Goal: Obtain resource: Obtain resource

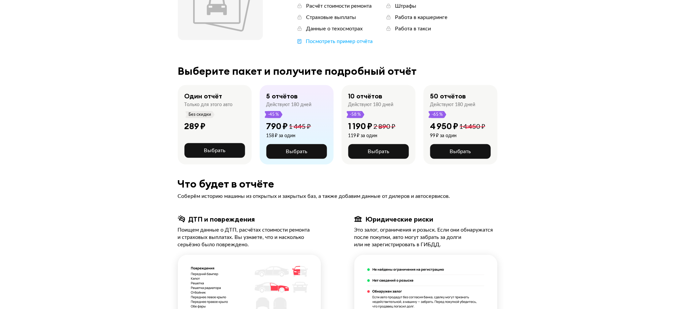
scroll to position [89, 0]
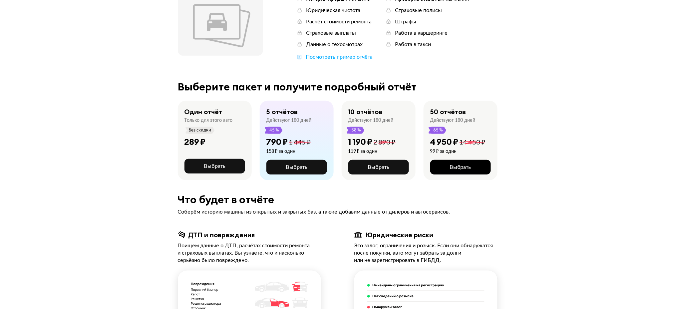
click at [472, 168] on button "Выбрать" at bounding box center [460, 167] width 61 height 15
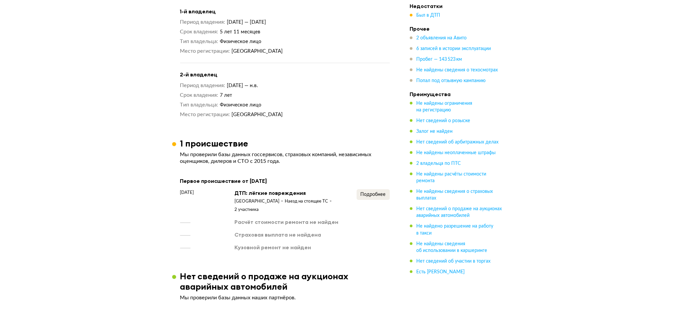
scroll to position [888, 0]
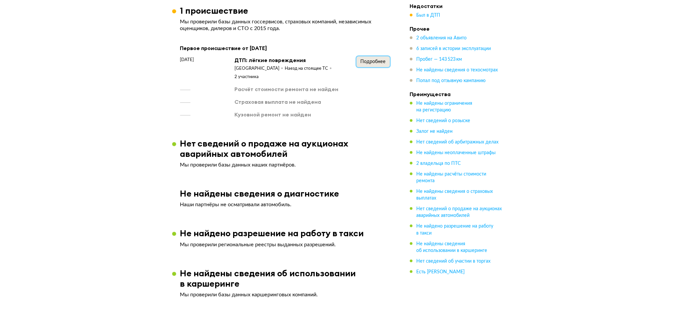
click at [377, 59] on span "Подробнее" at bounding box center [373, 61] width 25 height 5
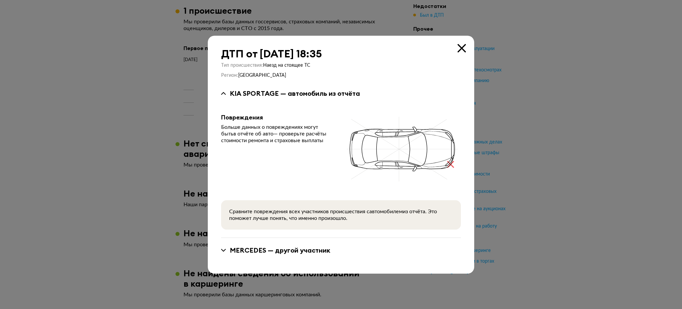
click at [229, 96] on div "KIA SPORTAGE — автомобиль из отчёта" at bounding box center [341, 93] width 240 height 9
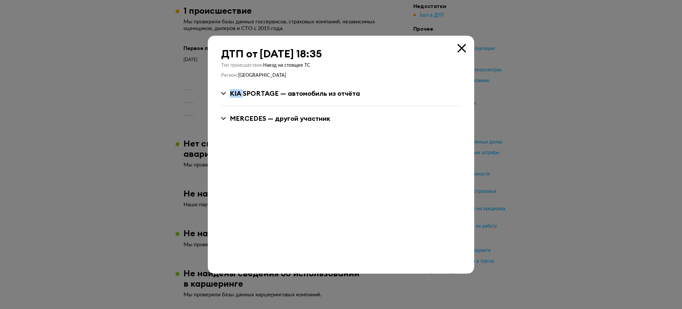
click at [228, 96] on div "KIA SPORTAGE — автомобиль из отчёта" at bounding box center [341, 93] width 240 height 9
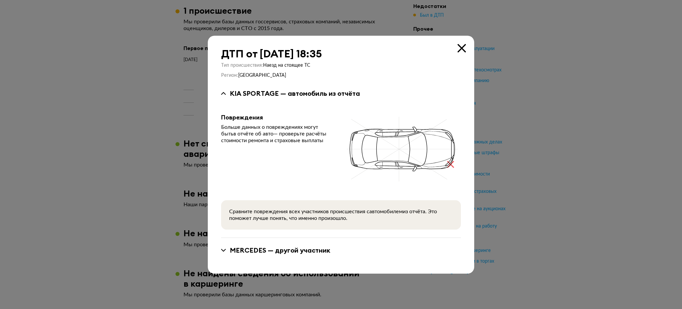
click at [76, 170] on div at bounding box center [341, 154] width 682 height 309
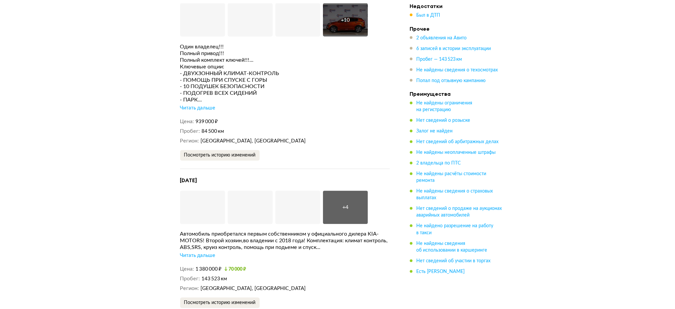
scroll to position [1421, 0]
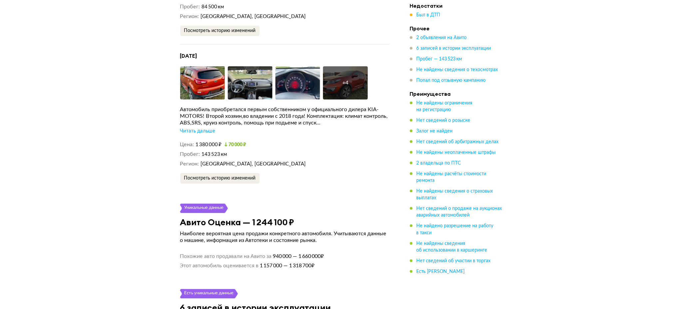
click at [207, 128] on div "Читать дальше" at bounding box center [197, 131] width 35 height 7
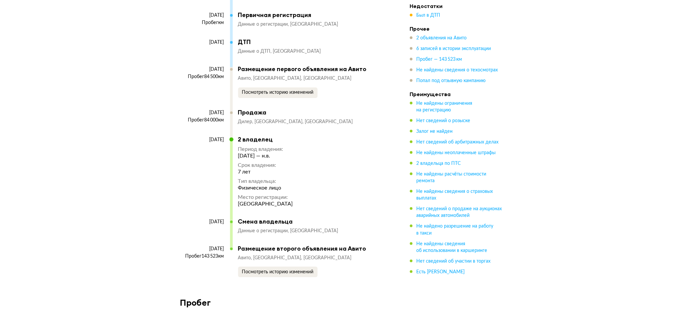
scroll to position [1732, 0]
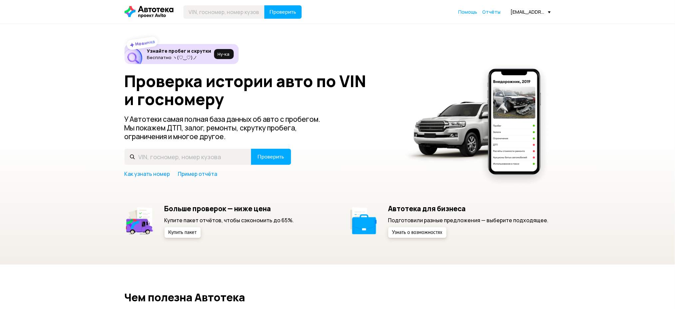
click at [499, 6] on div "Проверить Помощь Отчёты [EMAIL_ADDRESS][DOMAIN_NAME]" at bounding box center [337, 11] width 433 height 13
click at [497, 10] on span "Отчёты" at bounding box center [492, 12] width 18 height 6
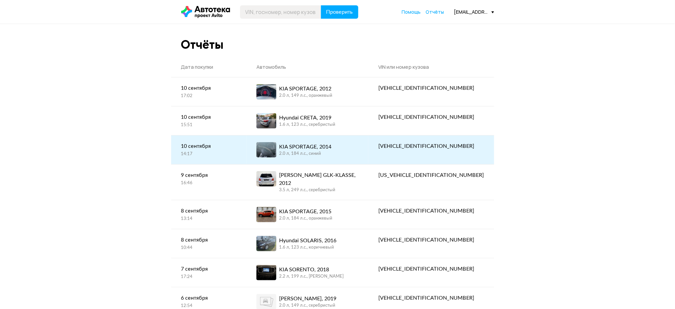
click at [353, 141] on link "KIA SPORTAGE, 2014 2.0 л, 184 л.c., синий" at bounding box center [308, 149] width 122 height 29
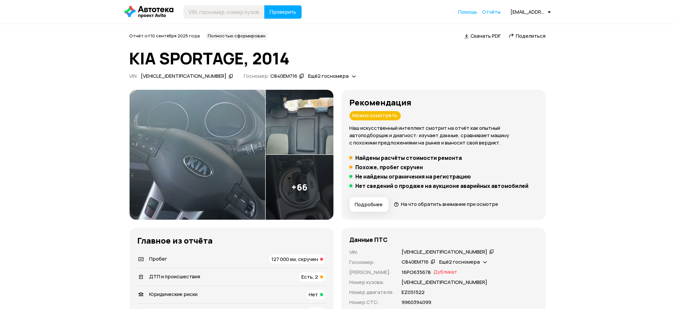
click at [215, 158] on img at bounding box center [198, 155] width 136 height 130
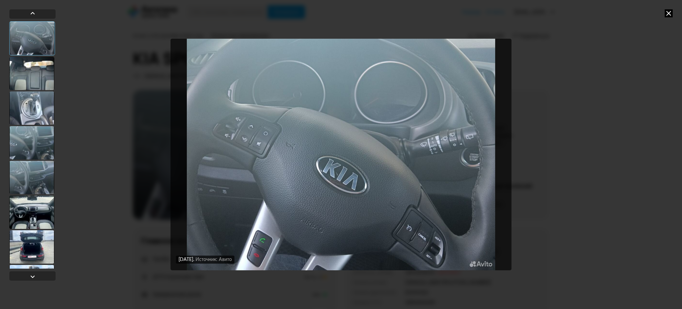
click at [30, 183] on div at bounding box center [31, 177] width 45 height 33
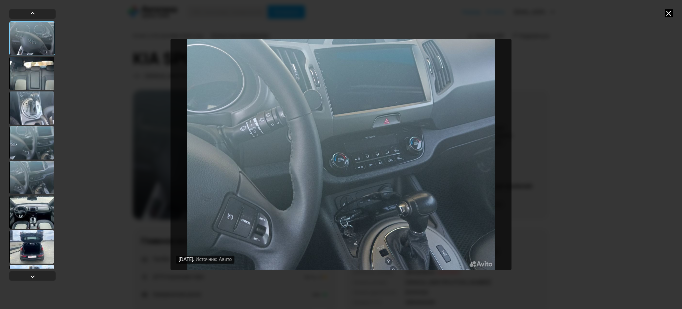
click at [40, 237] on div at bounding box center [31, 246] width 45 height 33
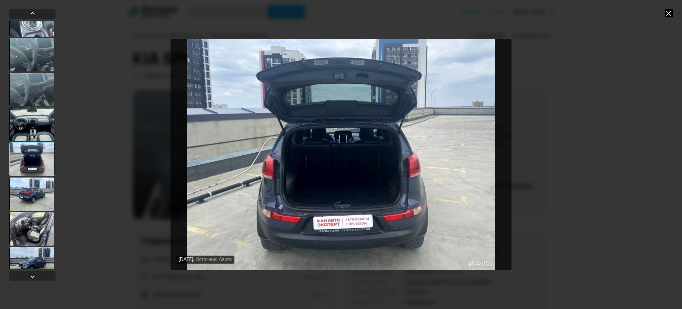
scroll to position [89, 0]
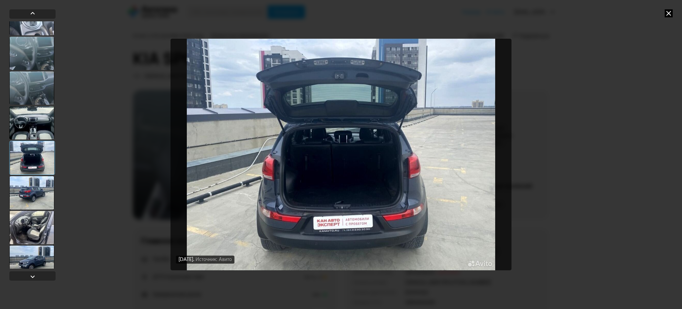
click at [42, 235] on div at bounding box center [31, 227] width 45 height 33
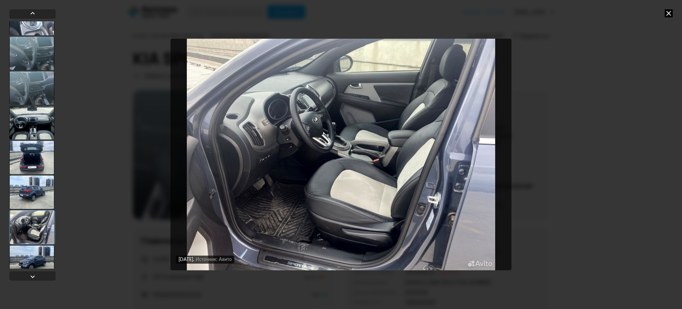
click at [36, 200] on div at bounding box center [31, 191] width 45 height 33
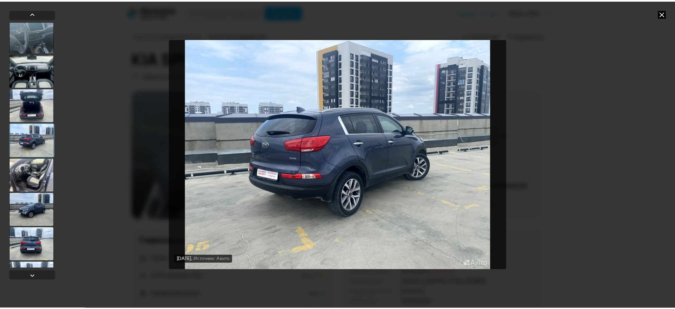
scroll to position [222, 0]
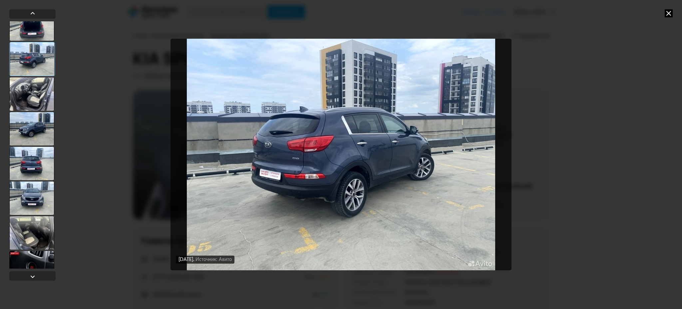
click at [36, 201] on div at bounding box center [31, 197] width 45 height 33
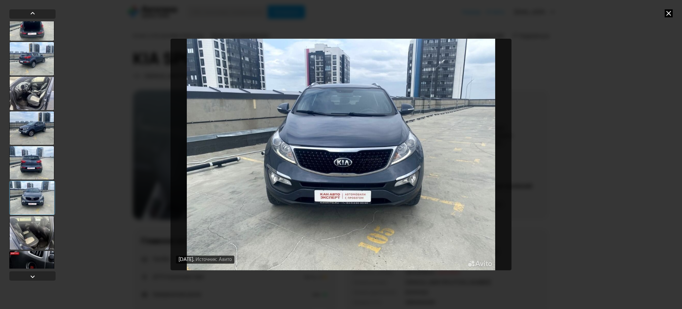
click at [667, 12] on icon at bounding box center [669, 13] width 8 height 8
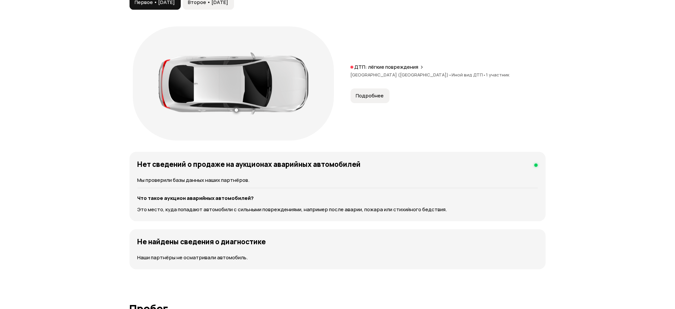
scroll to position [755, 0]
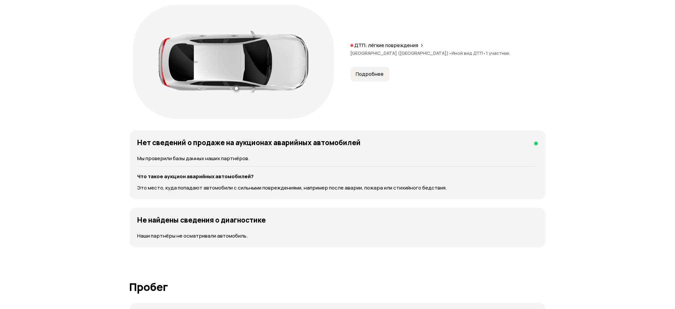
click at [384, 73] on button "Подробнее" at bounding box center [370, 74] width 39 height 15
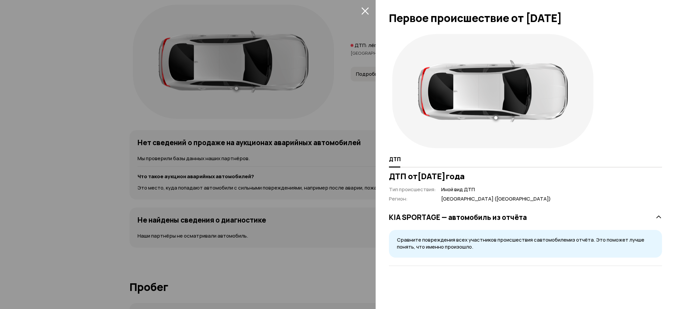
click at [366, 9] on icon "закрыть" at bounding box center [364, 10] width 7 height 7
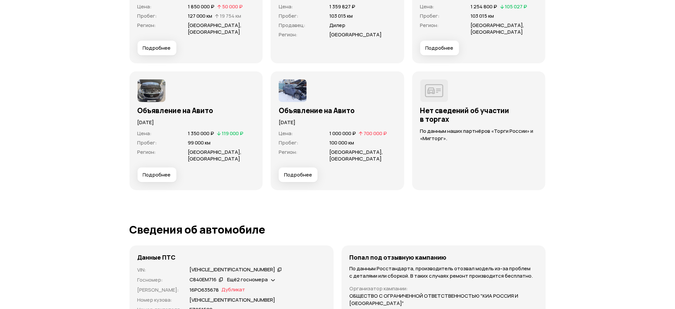
scroll to position [1999, 0]
click at [304, 82] on img at bounding box center [293, 89] width 28 height 23
click at [298, 170] on span "Подробнее" at bounding box center [298, 173] width 28 height 7
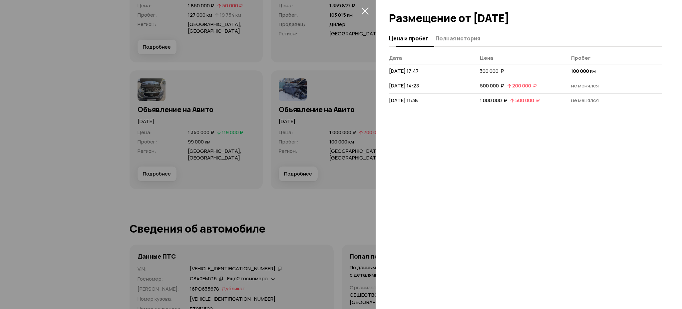
click at [465, 44] on button "Полная история" at bounding box center [457, 38] width 47 height 13
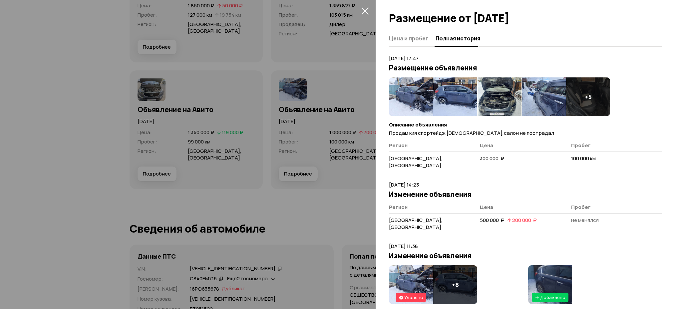
click at [431, 93] on img at bounding box center [411, 96] width 44 height 39
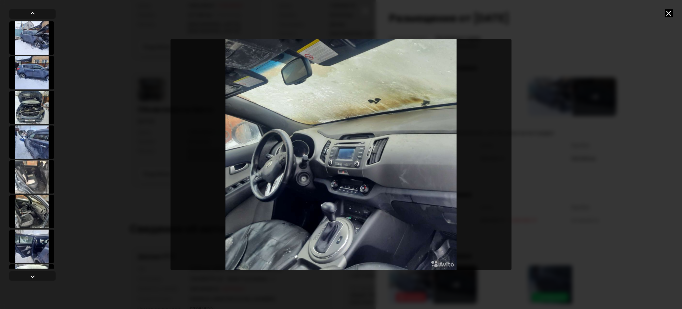
click at [665, 12] on icon at bounding box center [669, 13] width 8 height 8
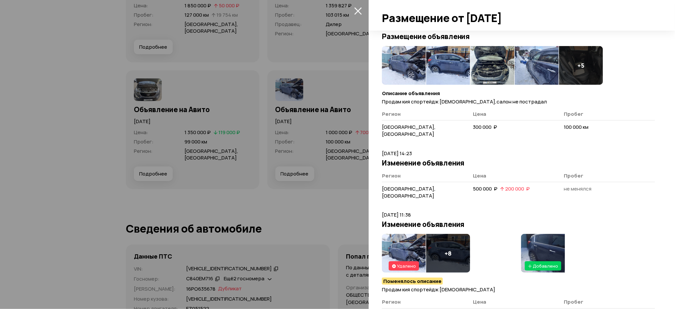
scroll to position [44, 0]
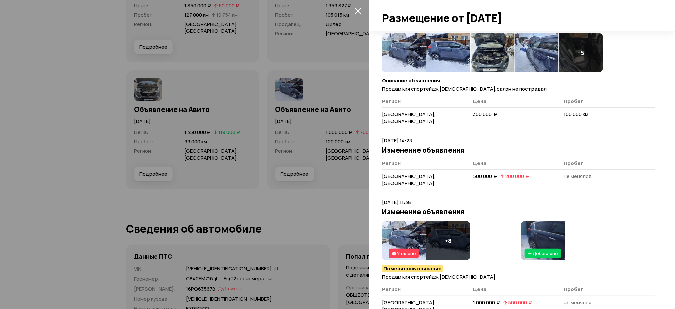
click at [360, 10] on icon "закрыть" at bounding box center [358, 11] width 8 height 8
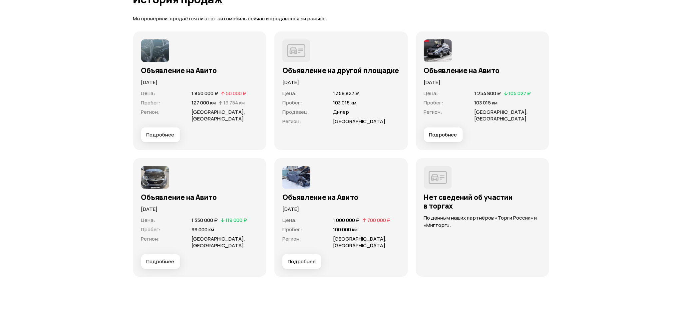
scroll to position [1910, 0]
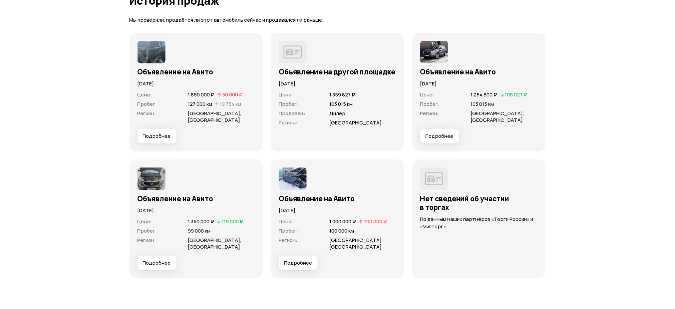
click at [465, 217] on p "По данным наших партнёров «Торги России» и «Мигторг»." at bounding box center [479, 222] width 118 height 15
drag, startPoint x: 450, startPoint y: 228, endPoint x: 467, endPoint y: 229, distance: 17.4
click at [459, 230] on div "Нет сведений об участии в торгах По данным наших партнёров «Торги России» и «Ми…" at bounding box center [479, 218] width 118 height 103
click at [487, 211] on div "По данным наших партнёров «Торги России» и «Мигторг»." at bounding box center [479, 220] width 118 height 19
click at [295, 259] on span "Подробнее" at bounding box center [298, 262] width 28 height 7
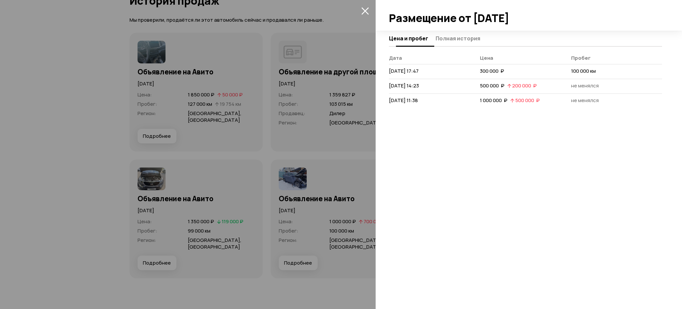
click at [455, 36] on span "Полная история" at bounding box center [458, 38] width 45 height 7
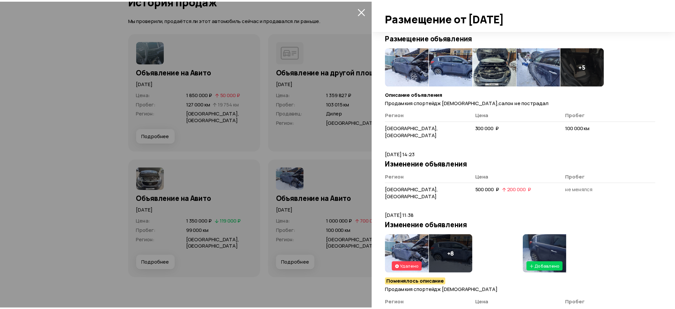
scroll to position [44, 0]
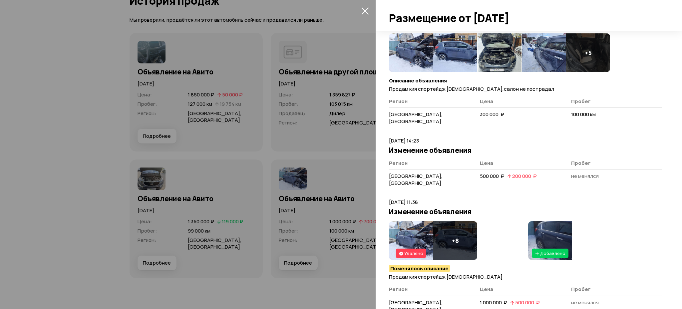
click at [419, 223] on img at bounding box center [411, 240] width 44 height 39
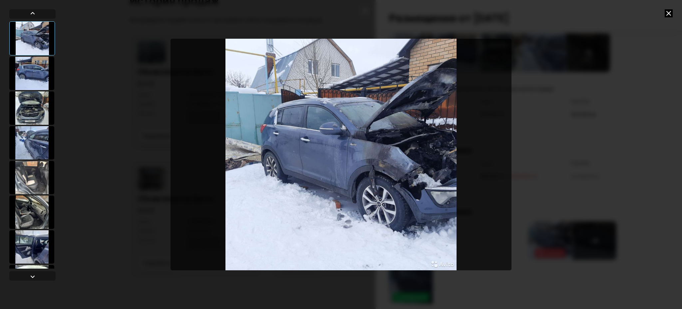
click at [667, 10] on icon at bounding box center [669, 13] width 8 height 8
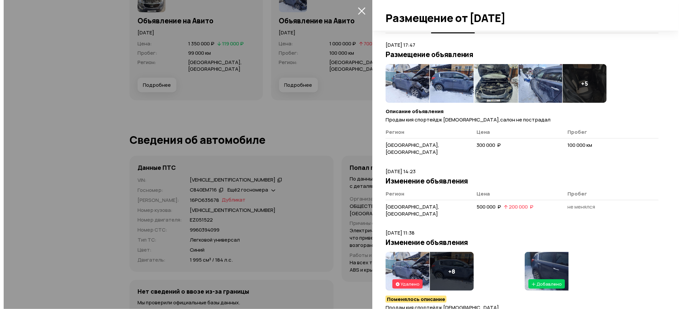
scroll to position [0, 0]
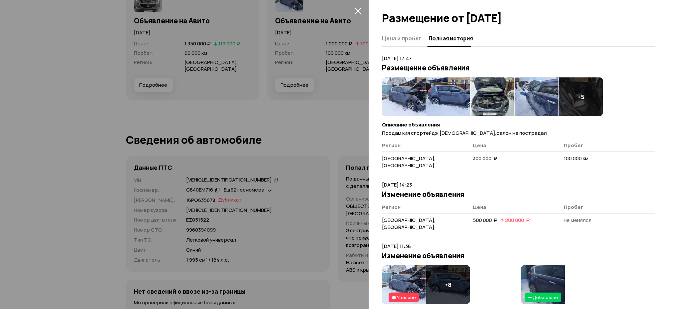
click at [570, 90] on div "+ 5" at bounding box center [581, 96] width 44 height 39
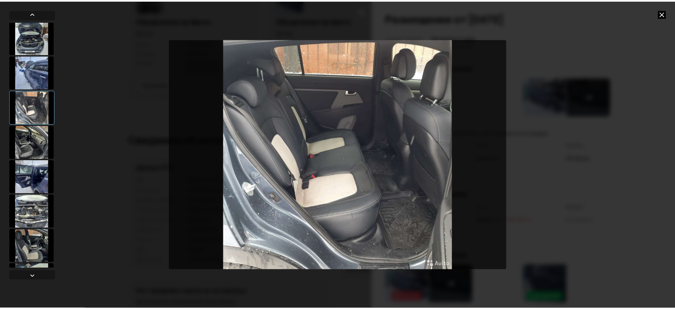
scroll to position [100, 0]
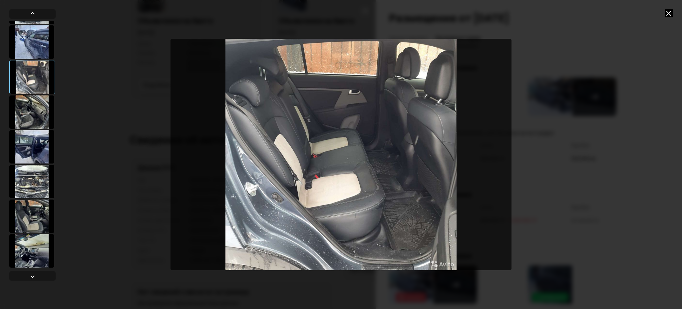
click at [29, 258] on div at bounding box center [31, 250] width 45 height 33
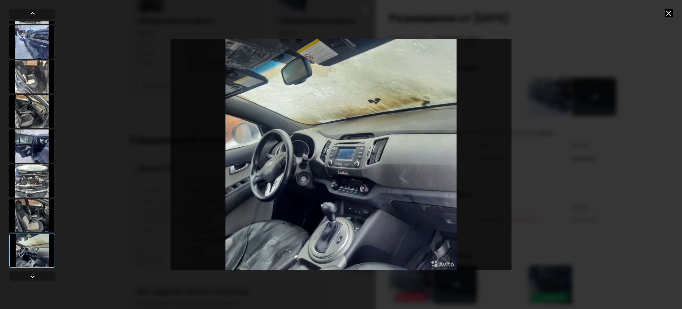
click at [666, 14] on icon at bounding box center [669, 13] width 8 height 8
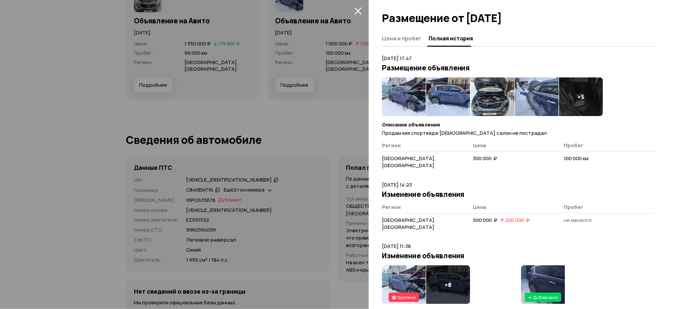
click at [358, 10] on icon "закрыть" at bounding box center [357, 10] width 7 height 7
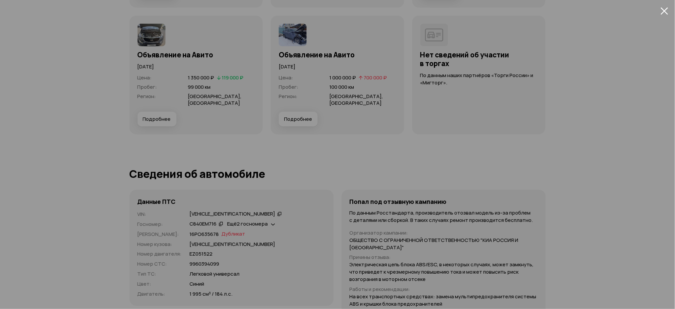
scroll to position [1999, 0]
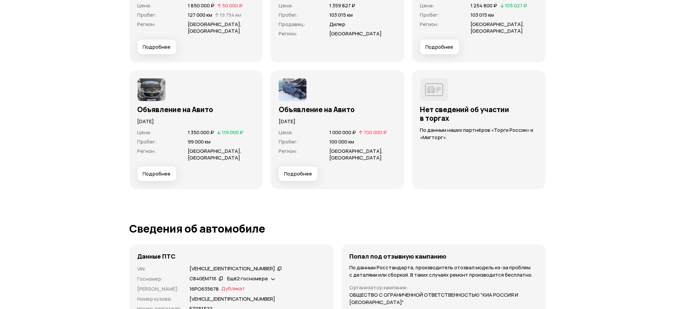
click at [157, 170] on span "Подробнее" at bounding box center [157, 173] width 28 height 7
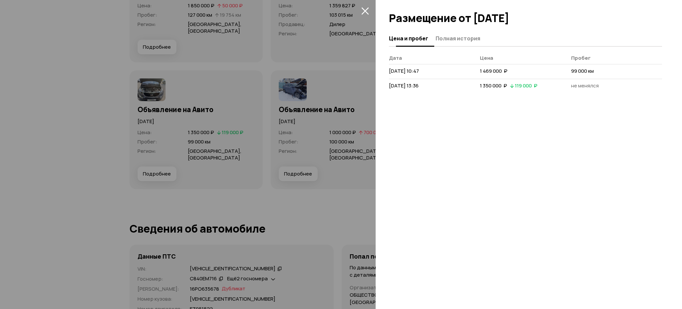
click at [453, 36] on span "Полная история" at bounding box center [458, 38] width 45 height 7
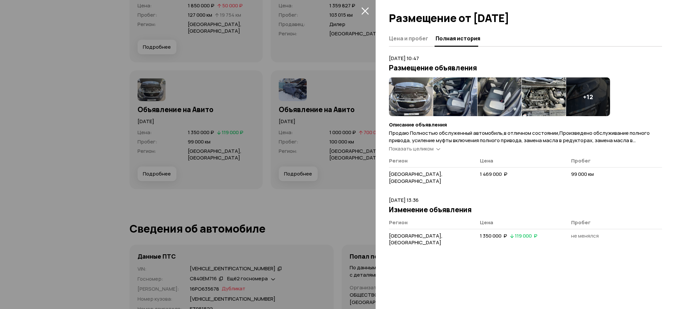
click at [408, 96] on img at bounding box center [411, 96] width 44 height 39
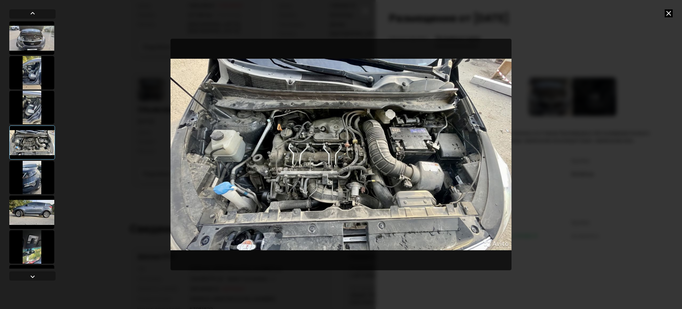
click at [343, 161] on img "Go to Slide 4" at bounding box center [341, 155] width 341 height 232
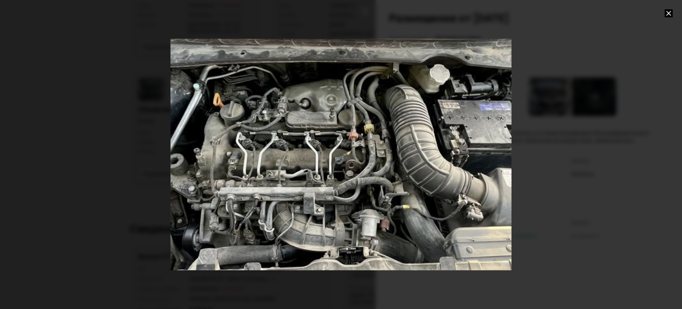
click at [343, 161] on div "Go to Slide 4" at bounding box center [341, 154] width 682 height 463
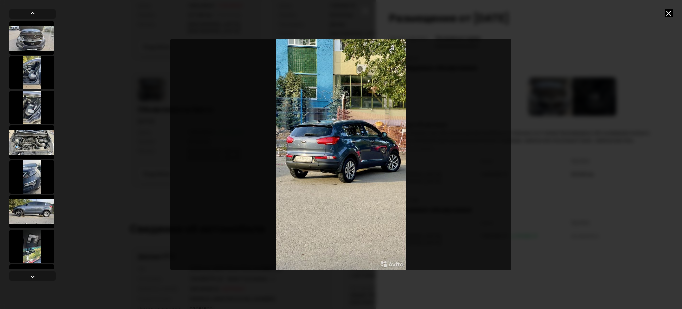
click at [668, 10] on icon at bounding box center [669, 13] width 8 height 8
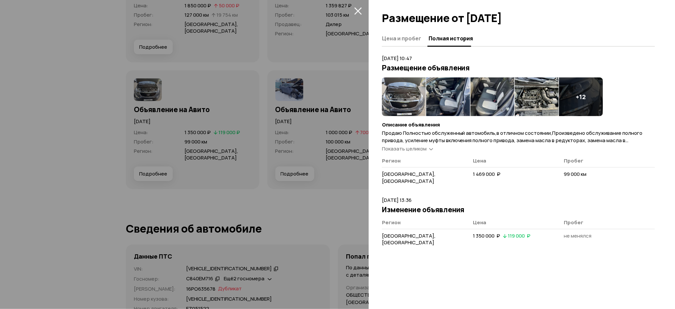
click at [361, 13] on icon "закрыть" at bounding box center [357, 10] width 7 height 7
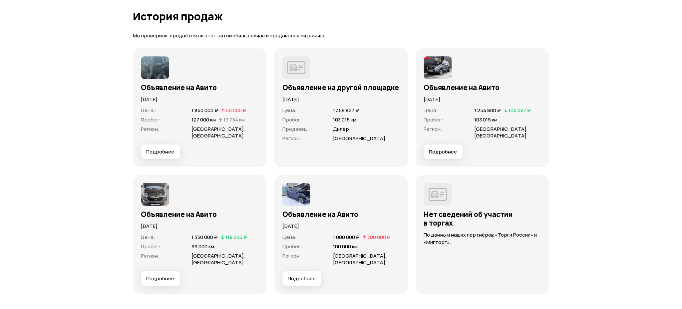
scroll to position [1910, 0]
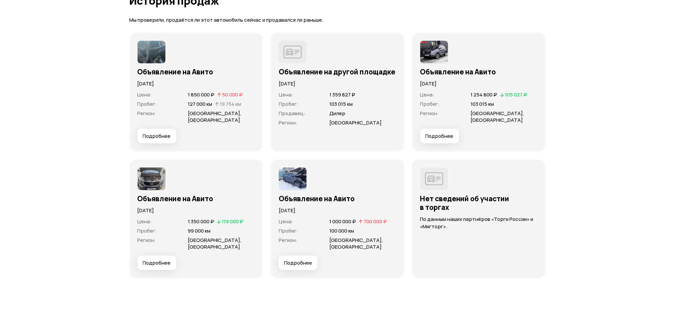
click at [448, 133] on span "Подробнее" at bounding box center [440, 136] width 28 height 7
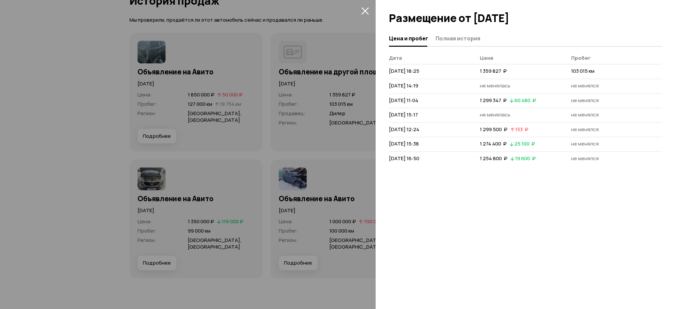
click at [468, 44] on button "Полная история" at bounding box center [457, 38] width 47 height 13
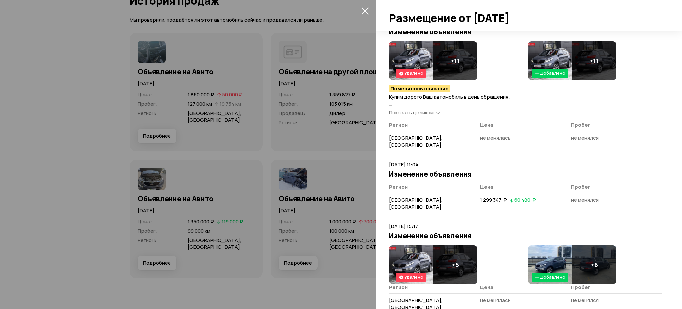
scroll to position [333, 0]
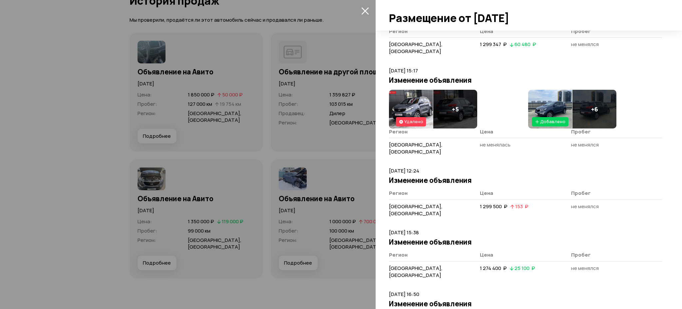
drag, startPoint x: 367, startPoint y: 16, endPoint x: 367, endPoint y: 7, distance: 8.3
click at [367, 15] on span at bounding box center [365, 10] width 11 height 11
click at [367, 7] on icon "закрыть" at bounding box center [365, 11] width 8 height 8
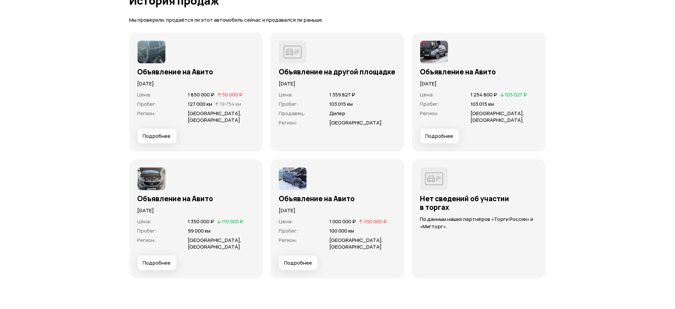
click at [152, 129] on button "Подробнее" at bounding box center [157, 136] width 39 height 15
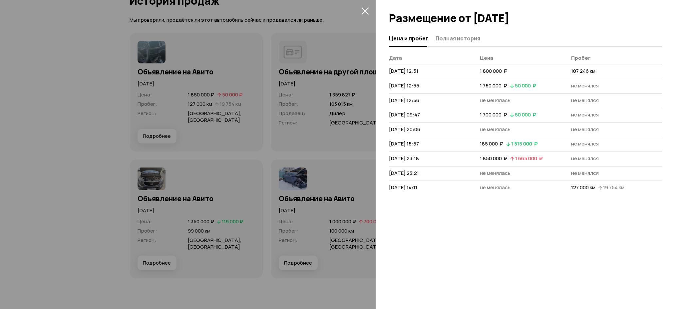
click at [472, 44] on div "Цена и пробег Полная история" at bounding box center [525, 39] width 273 height 16
click at [473, 41] on span "Полная история" at bounding box center [458, 38] width 45 height 7
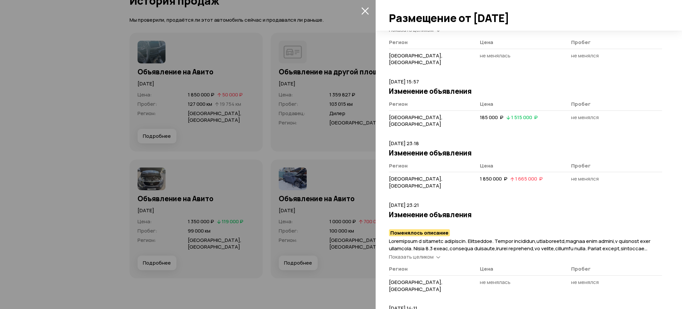
scroll to position [487, 0]
click at [363, 12] on icon "закрыть" at bounding box center [364, 10] width 7 height 7
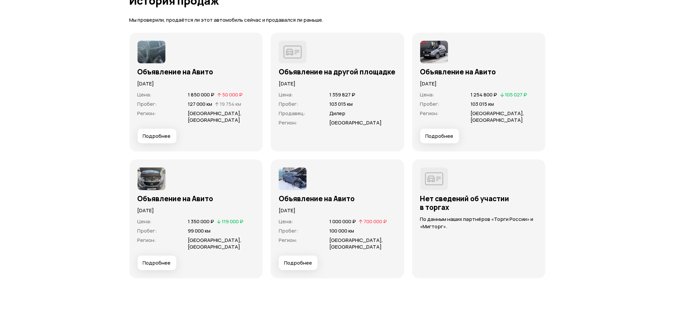
click at [295, 241] on div "Цена : 1 000 000 ₽   700 000 ₽ Пробег : 100 000 км Регион : [GEOGRAPHIC_DATA], …" at bounding box center [338, 234] width 118 height 41
click at [295, 255] on button "Подробнее" at bounding box center [298, 262] width 39 height 15
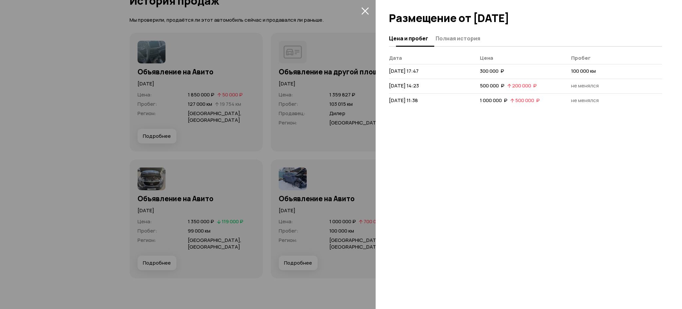
click at [456, 36] on span "Полная история" at bounding box center [458, 38] width 45 height 7
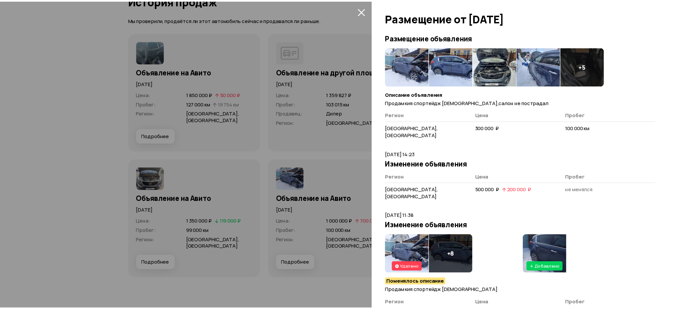
scroll to position [44, 0]
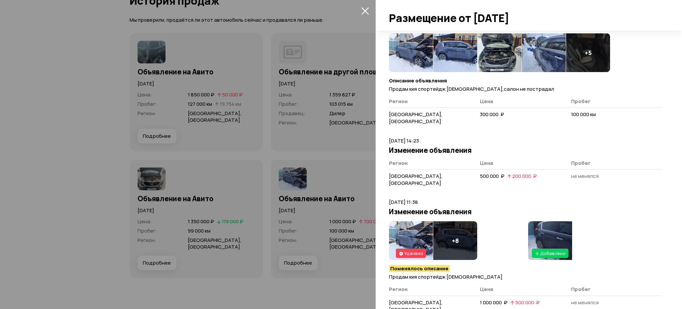
click at [465, 226] on div "+ 8" at bounding box center [455, 240] width 44 height 39
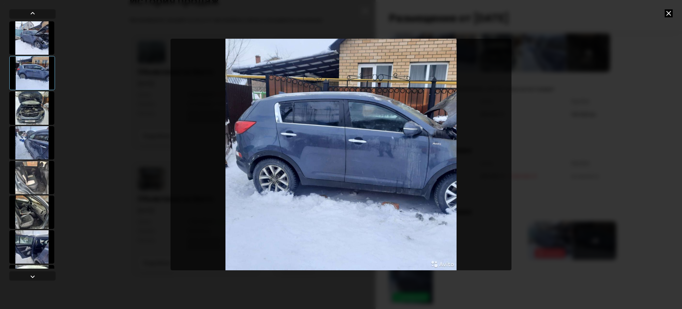
click at [671, 11] on icon at bounding box center [669, 13] width 8 height 8
